Goal: Find contact information: Find contact information

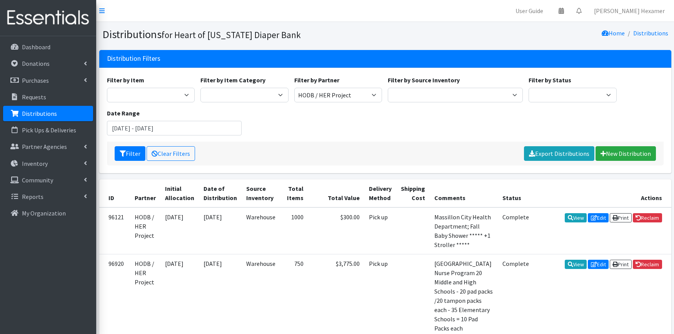
scroll to position [299, 0]
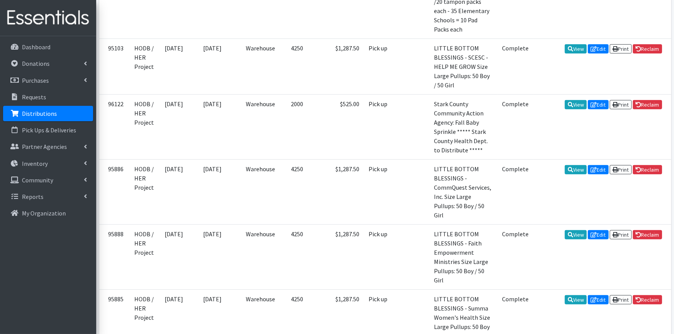
click at [39, 110] on p "Distributions" at bounding box center [39, 114] width 35 height 8
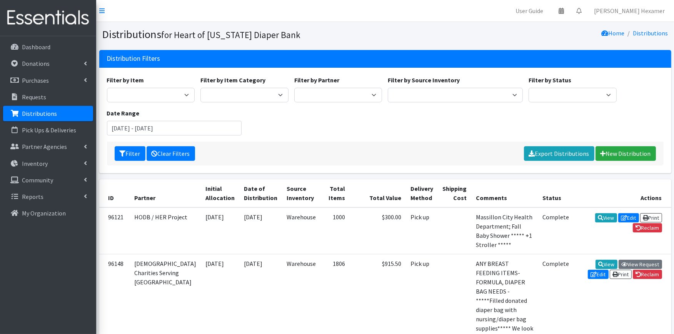
click at [157, 155] on icon at bounding box center [155, 153] width 6 height 6
click at [313, 94] on select "Alliance Commons Belmont County Health Department Bridge Point Canal Fulton Spe…" at bounding box center [338, 95] width 88 height 15
click at [294, 88] on select "Alliance Commons Belmont County Health Department Bridge Point Canal Fulton Spe…" at bounding box center [338, 95] width 88 height 15
click at [326, 101] on select "Alliance Commons Belmont County Health Department Bridge Point Canal Fulton Spe…" at bounding box center [338, 95] width 88 height 15
select select "1800"
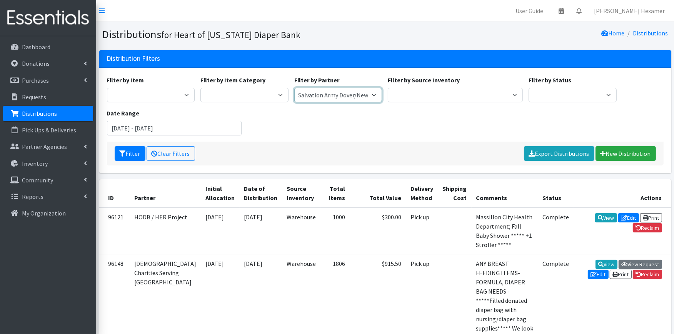
click at [294, 88] on select "Alliance Commons Belmont County Health Department Bridge Point Canal Fulton Spe…" at bounding box center [338, 95] width 88 height 15
click at [126, 149] on button "Filter" at bounding box center [130, 153] width 31 height 15
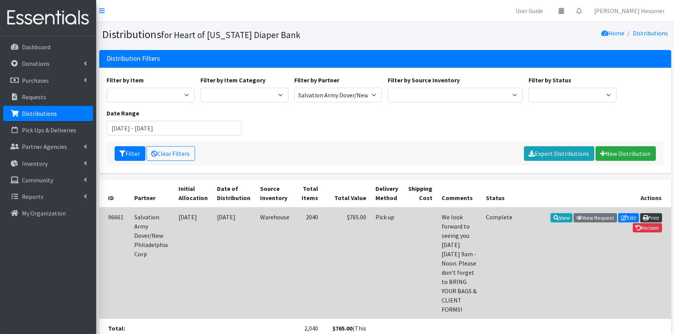
click at [651, 217] on link "Print" at bounding box center [651, 217] width 22 height 9
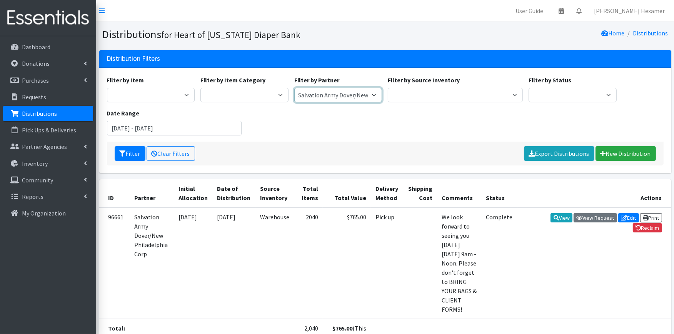
click at [331, 91] on select "Alliance Commons Belmont County Health Department [GEOGRAPHIC_DATA] [PERSON_NAM…" at bounding box center [338, 95] width 88 height 15
select select "3294"
click at [294, 88] on select "Alliance Commons Belmont County Health Department Bridge Point Canal Fulton Spe…" at bounding box center [338, 95] width 88 height 15
click at [115, 152] on button "Filter" at bounding box center [130, 153] width 31 height 15
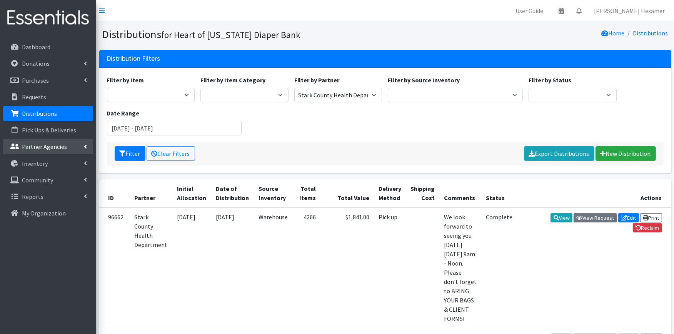
click at [63, 144] on p "Partner Agencies" at bounding box center [44, 147] width 45 height 8
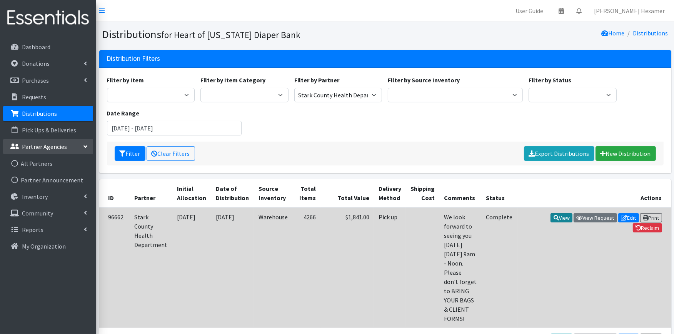
click at [554, 215] on link "View" at bounding box center [561, 217] width 22 height 9
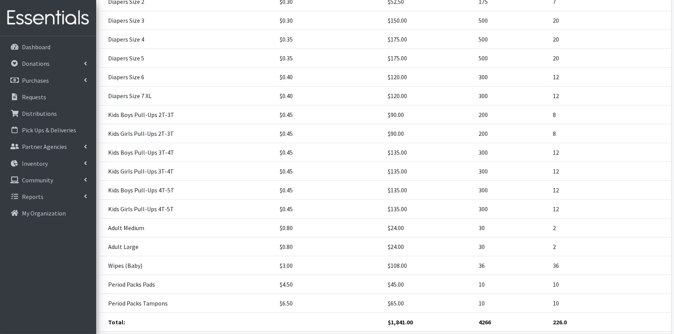
scroll to position [233, 0]
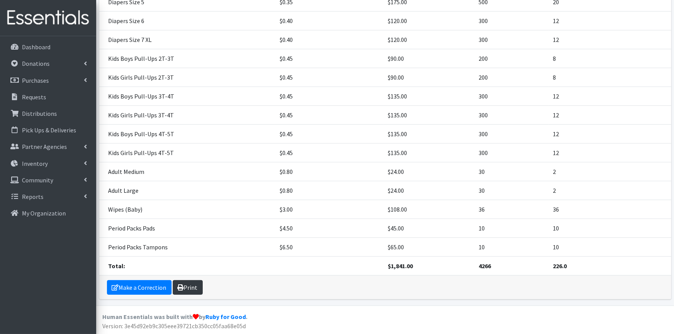
click at [188, 291] on link "Print" at bounding box center [188, 287] width 30 height 15
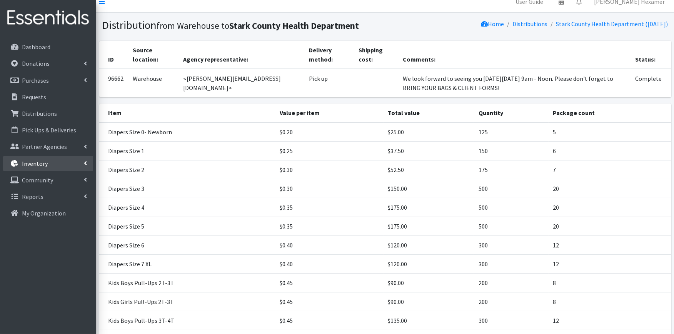
scroll to position [0, 0]
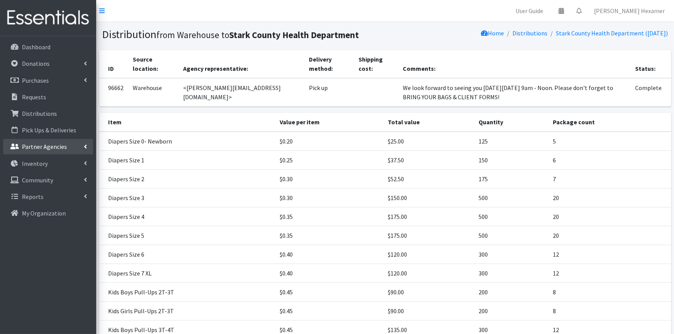
click at [37, 141] on link "Partner Agencies" at bounding box center [48, 146] width 90 height 15
click at [45, 168] on link "All Partners" at bounding box center [48, 163] width 90 height 15
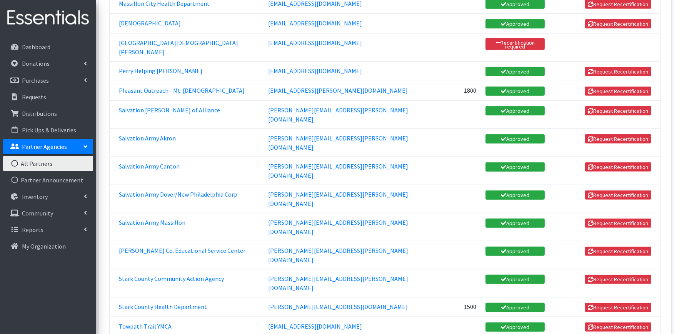
scroll to position [616, 0]
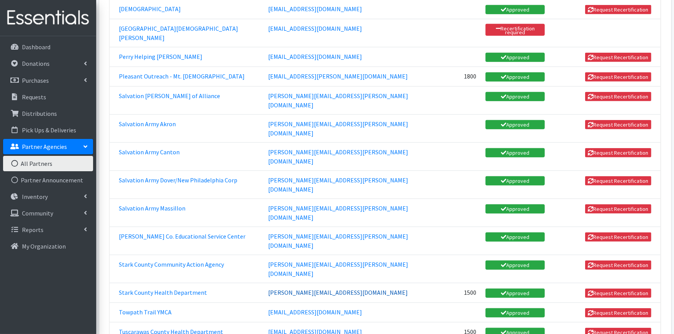
click at [305, 288] on link "hanns@starkhealth.org" at bounding box center [338, 292] width 140 height 8
drag, startPoint x: 312, startPoint y: 173, endPoint x: 251, endPoint y: 183, distance: 61.9
click at [263, 283] on td "hanns@starkhealth.org" at bounding box center [345, 293] width 164 height 20
copy link "hanns@starkhealth.org"
click at [32, 43] on p "Dashboard" at bounding box center [36, 47] width 28 height 8
